Goal: Check status: Check status

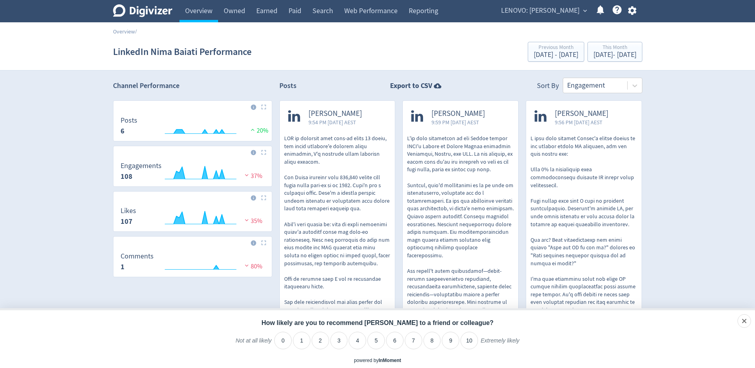
click at [538, 14] on span "LENOVO: [PERSON_NAME]" at bounding box center [540, 10] width 78 height 13
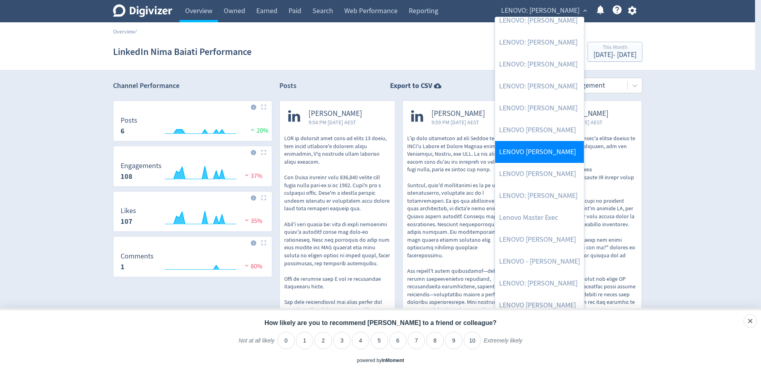
scroll to position [110, 0]
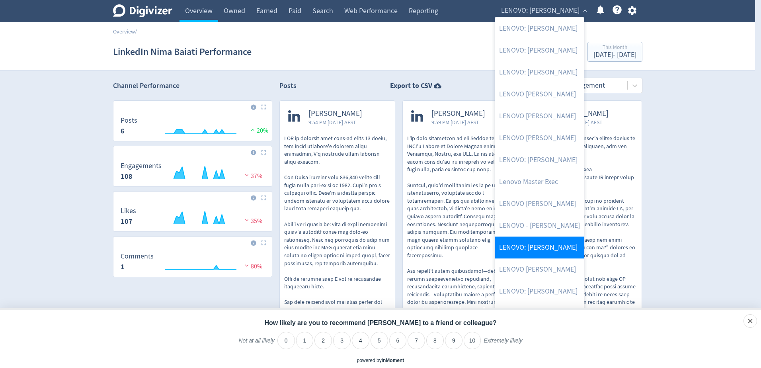
click at [547, 241] on link "LENOVO: [PERSON_NAME]" at bounding box center [539, 248] width 89 height 22
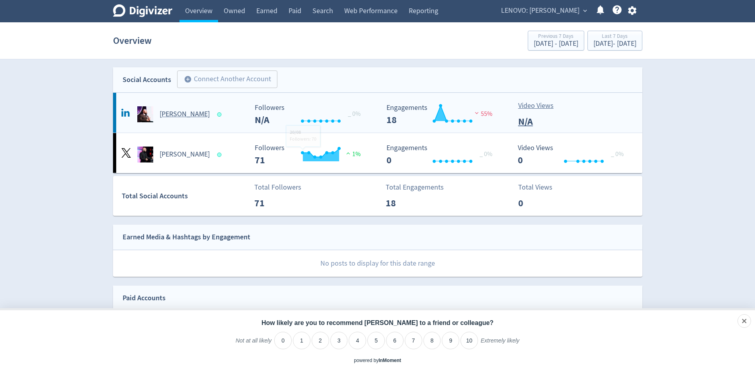
click at [176, 120] on div "[PERSON_NAME]" at bounding box center [183, 114] width 129 height 16
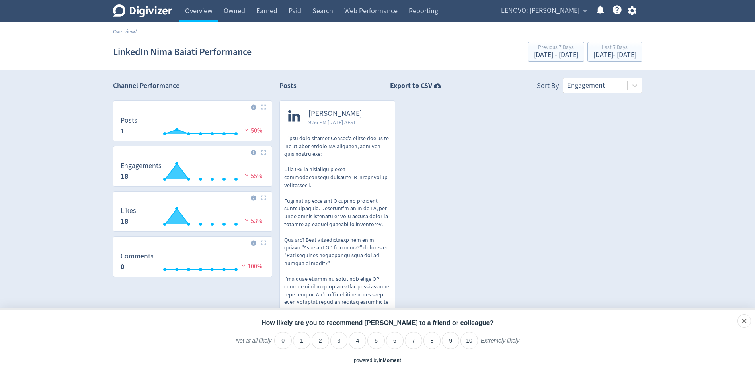
click at [40, 121] on div "Digivizer Logo [PERSON_NAME] Logo Overview Owned Earned Paid Search Web Perform…" at bounding box center [377, 275] width 755 height 551
click at [201, 15] on link "Overview" at bounding box center [199, 11] width 39 height 22
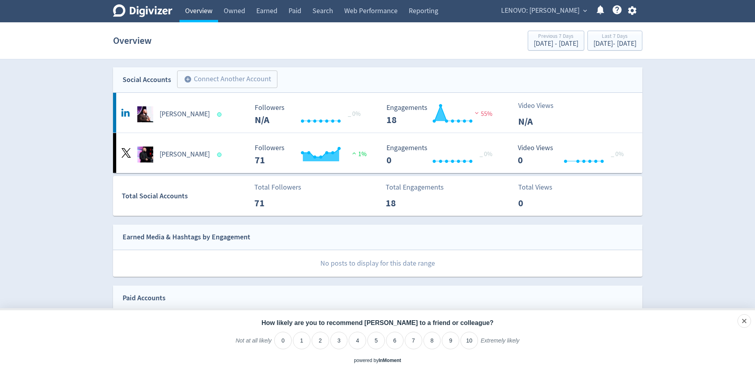
click at [204, 15] on link "Overview" at bounding box center [199, 11] width 39 height 22
click at [530, 9] on span "LENOVO: [PERSON_NAME]" at bounding box center [540, 10] width 78 height 13
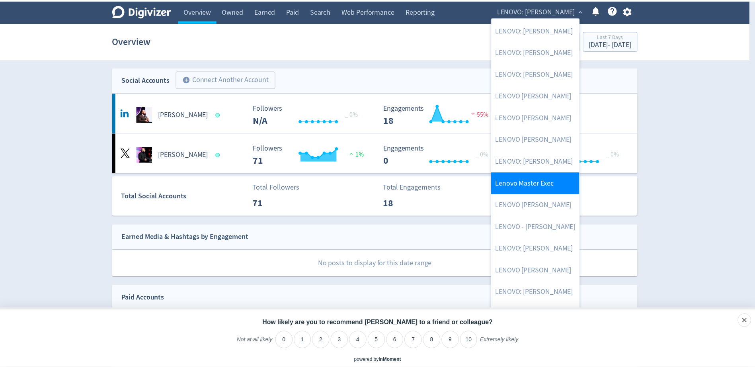
scroll to position [110, 0]
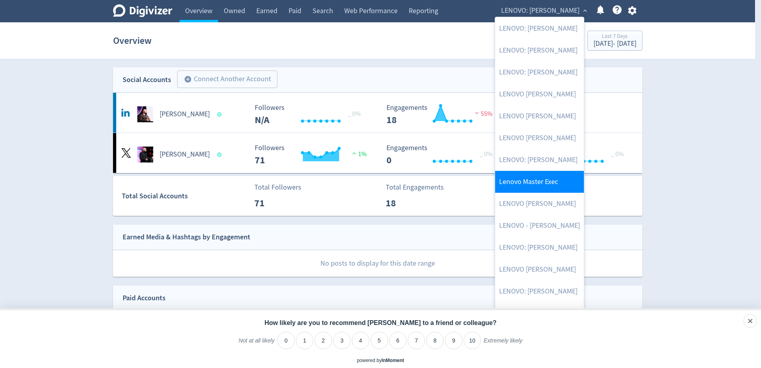
click at [551, 184] on link "Lenovo Master Exec" at bounding box center [539, 182] width 89 height 22
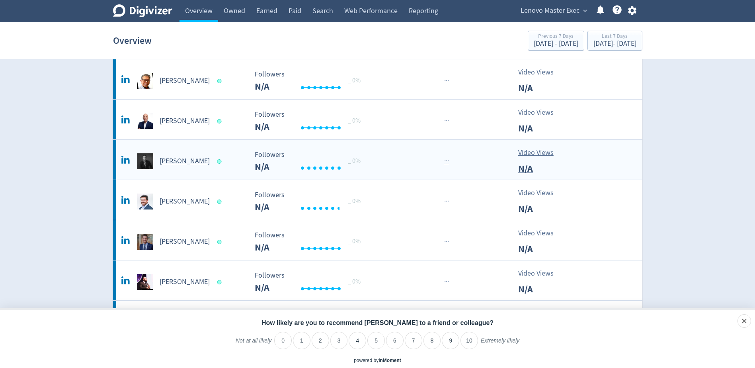
scroll to position [358, 0]
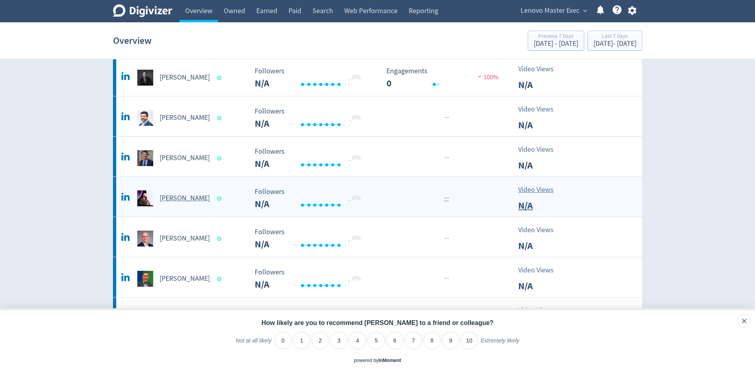
click at [178, 198] on h5 "[PERSON_NAME]" at bounding box center [185, 199] width 50 height 10
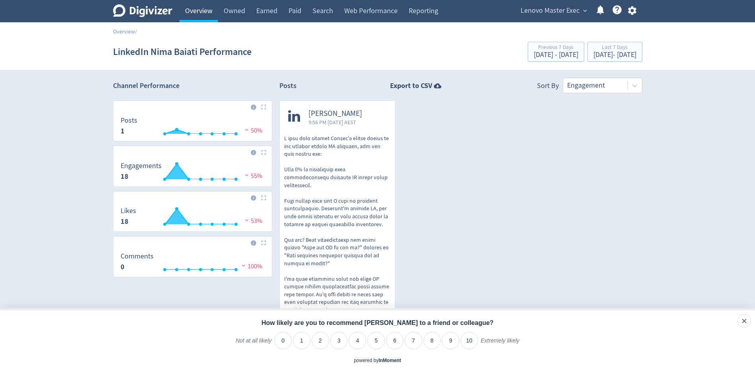
click at [200, 17] on link "Overview" at bounding box center [199, 11] width 39 height 22
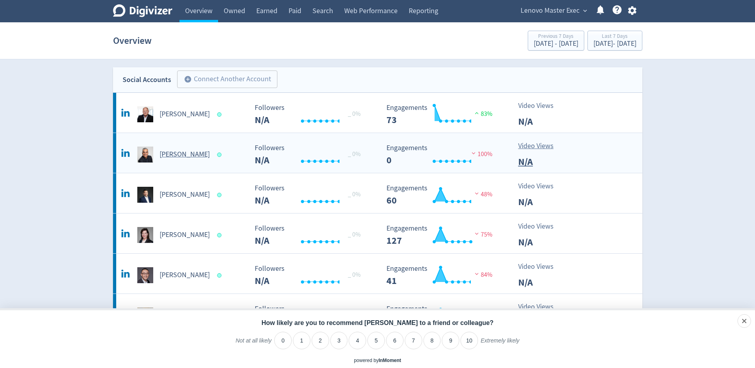
click at [186, 159] on h5 "[PERSON_NAME]" at bounding box center [185, 155] width 50 height 10
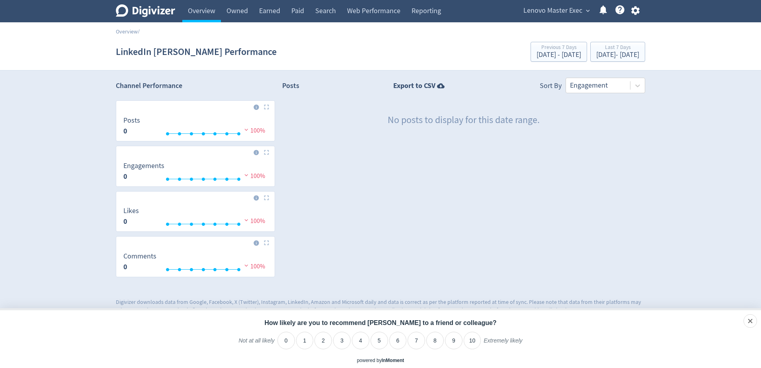
click at [53, 108] on div "Digivizer Logo [PERSON_NAME] Logo Overview Owned Earned Paid Search Web Perform…" at bounding box center [380, 157] width 761 height 314
click at [211, 12] on link "Overview" at bounding box center [201, 11] width 39 height 22
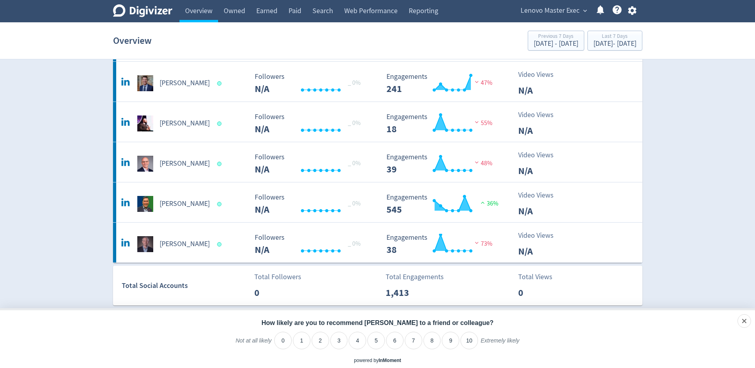
scroll to position [438, 0]
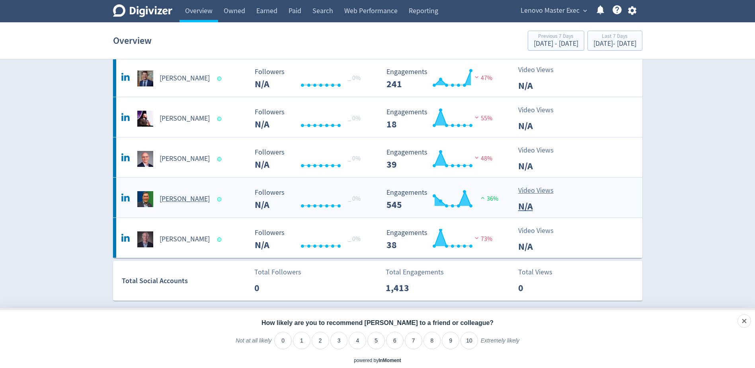
click at [176, 198] on h5 "[PERSON_NAME]" at bounding box center [185, 199] width 50 height 10
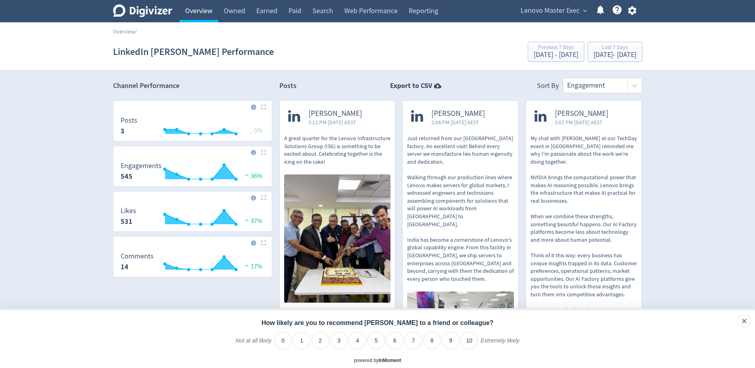
click at [206, 12] on link "Overview" at bounding box center [199, 11] width 39 height 22
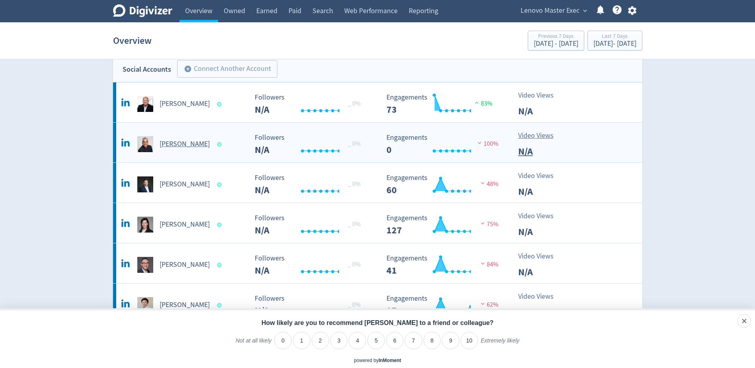
scroll to position [199, 0]
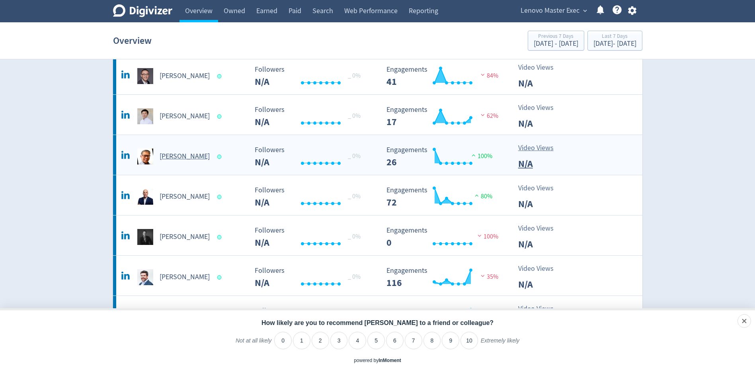
click at [186, 151] on div "[PERSON_NAME]" at bounding box center [183, 157] width 129 height 16
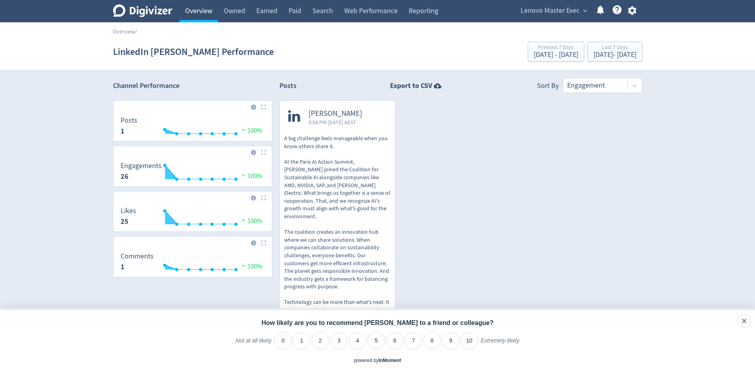
click at [191, 14] on link "Overview" at bounding box center [199, 11] width 39 height 22
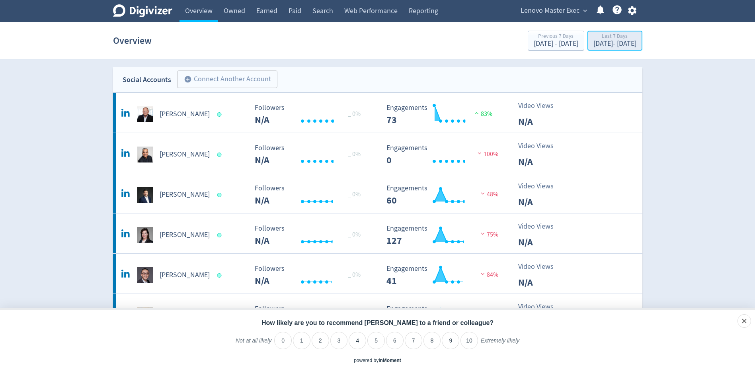
click at [597, 37] on div "Last 7 Days" at bounding box center [615, 36] width 43 height 7
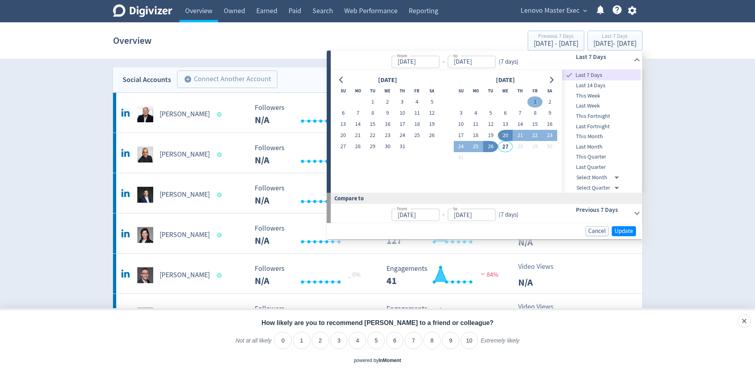
click at [534, 101] on button "1" at bounding box center [535, 101] width 15 height 11
type input "[DATE]"
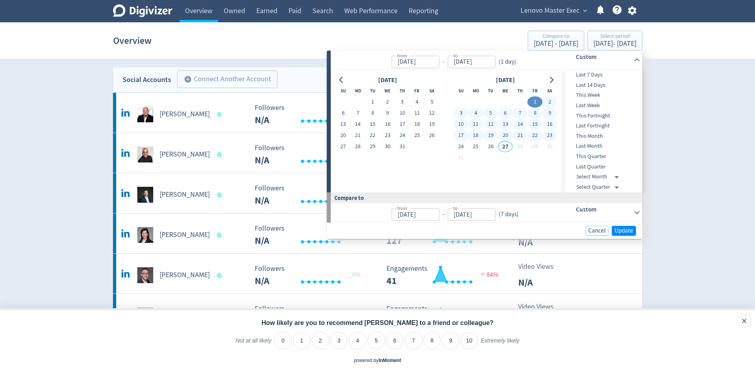
click at [601, 133] on span "This Month" at bounding box center [601, 136] width 79 height 9
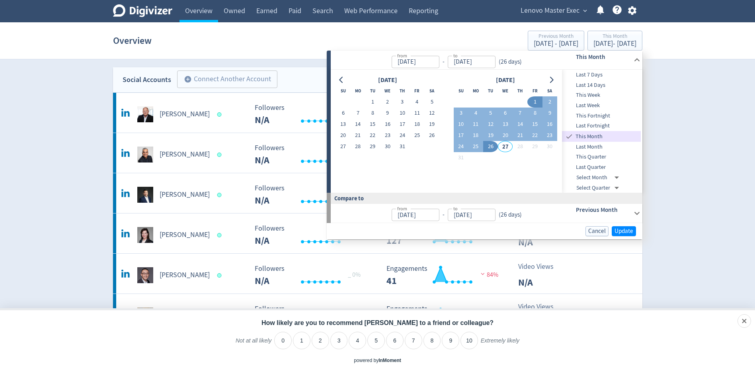
type input "[DATE]"
click at [617, 228] on span "Update" at bounding box center [624, 231] width 19 height 6
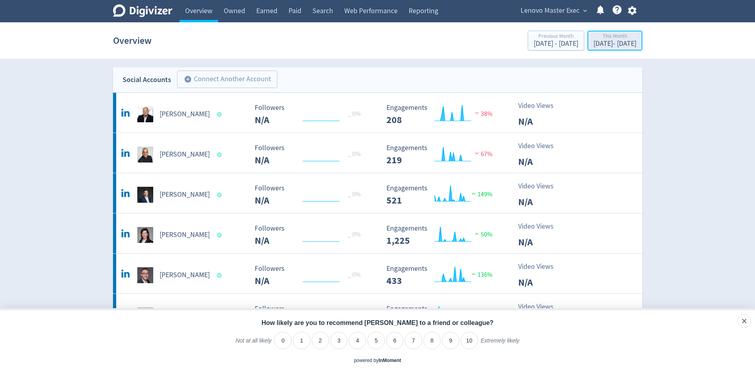
click at [595, 41] on div "[DATE] - [DATE]" at bounding box center [615, 43] width 43 height 7
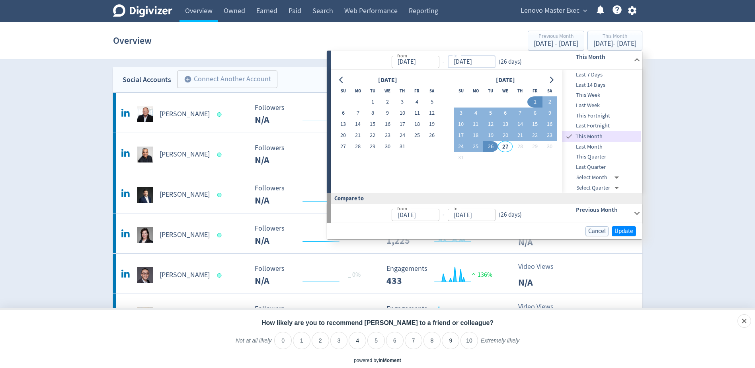
click at [471, 63] on input "[DATE]" at bounding box center [472, 62] width 48 height 12
click at [460, 62] on input "[DATE]" at bounding box center [472, 62] width 48 height 12
type input "[DATE]"
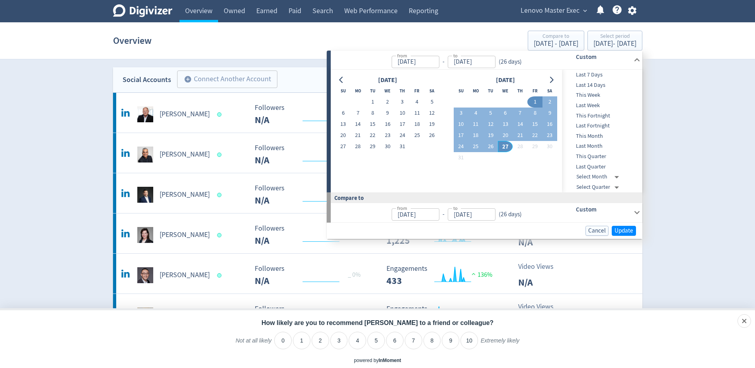
click at [522, 175] on div "[DATE] Su Mo Tu We Th Fr Sa 1 2 3 4 5 6 7 8 9 10 11 12 13 14 15 16 17 18 19 20 …" at bounding box center [446, 131] width 221 height 113
click at [620, 231] on span "Update" at bounding box center [624, 231] width 19 height 6
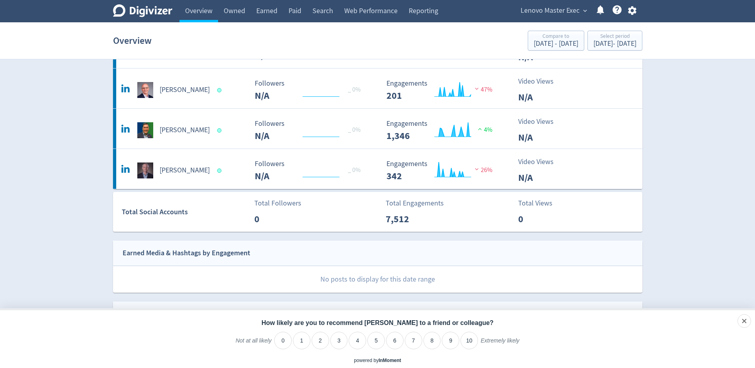
scroll to position [518, 0]
